Goal: Check status: Check status

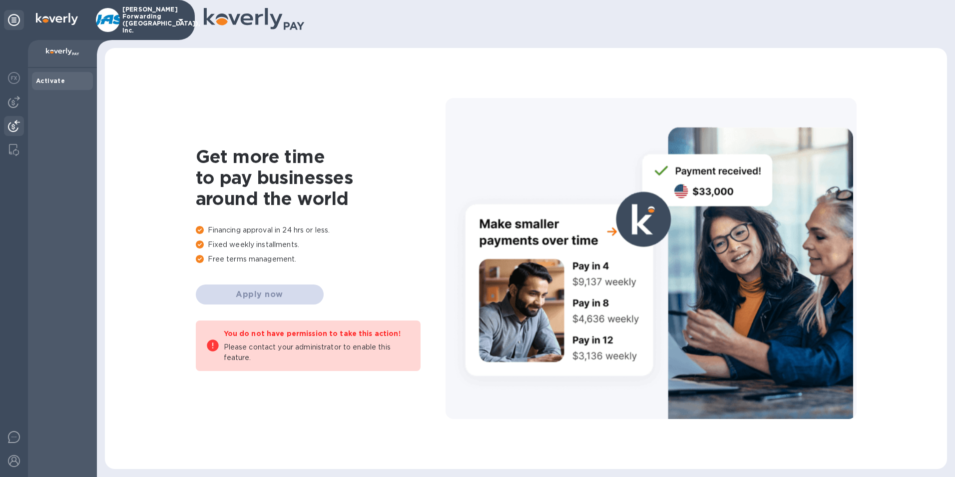
click at [13, 120] on img at bounding box center [14, 126] width 12 height 12
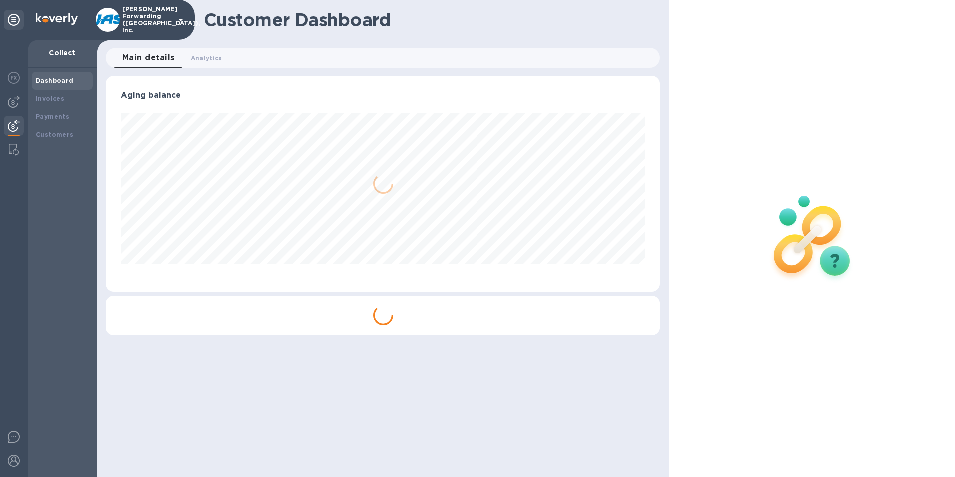
scroll to position [216, 555]
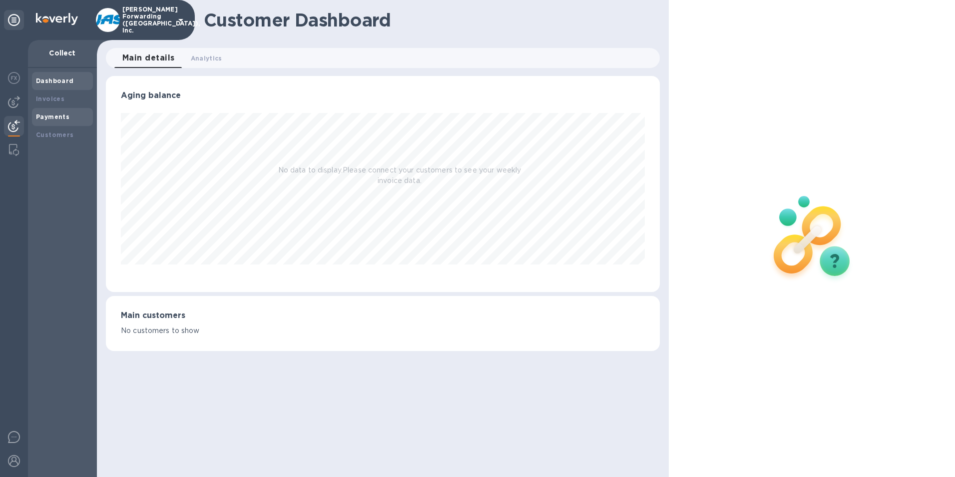
click at [52, 116] on b "Payments" at bounding box center [52, 116] width 33 height 7
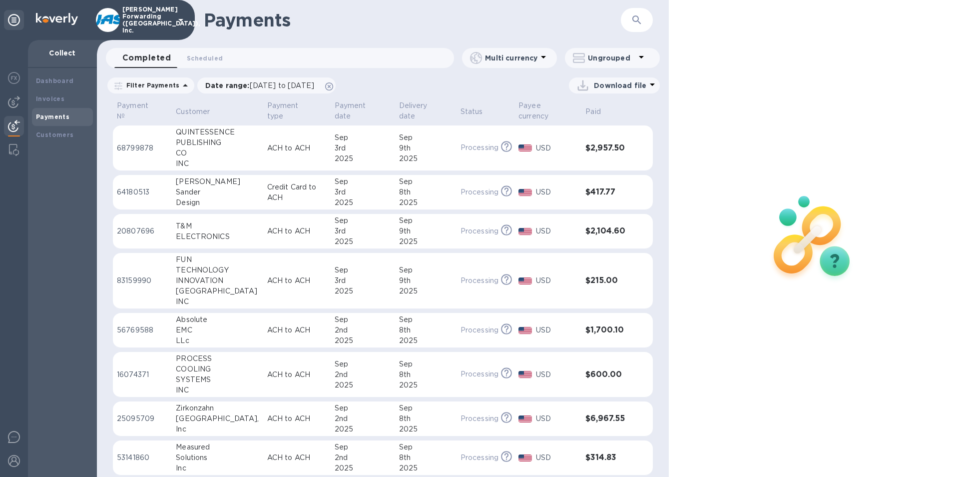
click at [636, 18] on icon "button" at bounding box center [637, 20] width 12 height 12
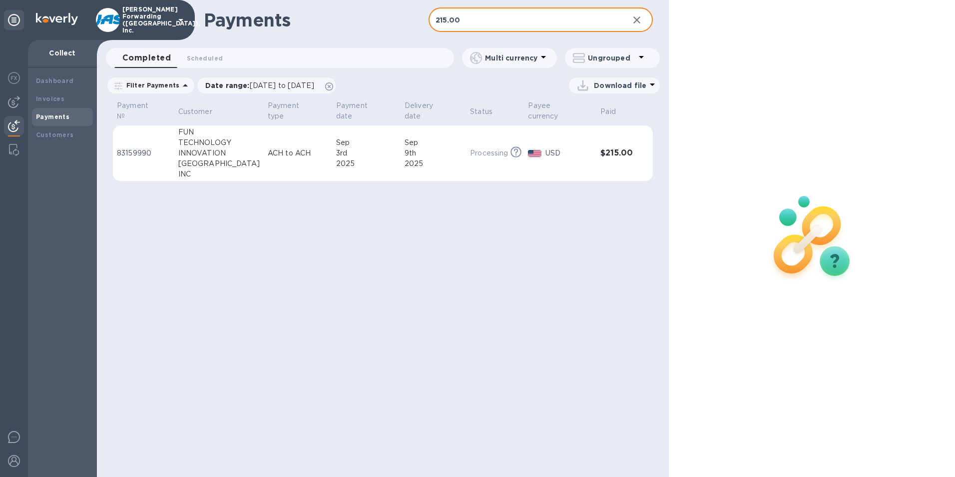
type input "215.00"
